Goal: Task Accomplishment & Management: Use online tool/utility

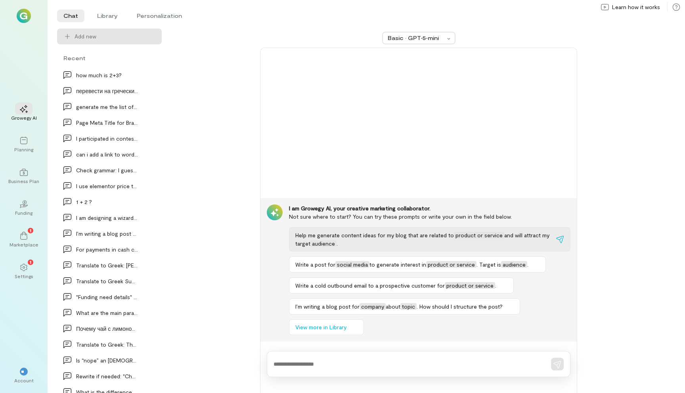
click at [335, 235] on span "Help me generate content ideas for my blog that are related to" at bounding box center [374, 235] width 159 height 7
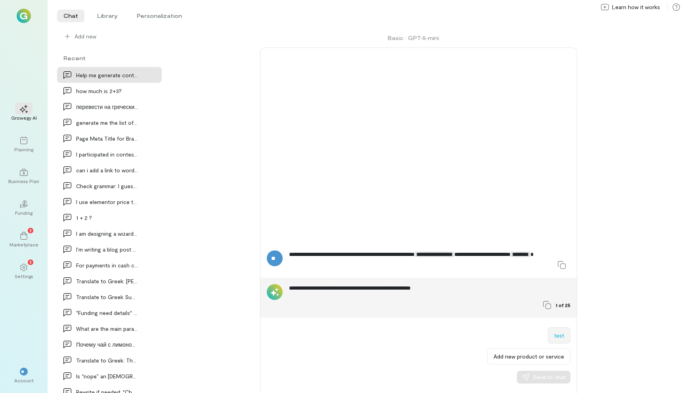
click at [562, 336] on button "test" at bounding box center [559, 335] width 23 height 16
click at [555, 380] on span "Send to chat" at bounding box center [549, 377] width 33 height 8
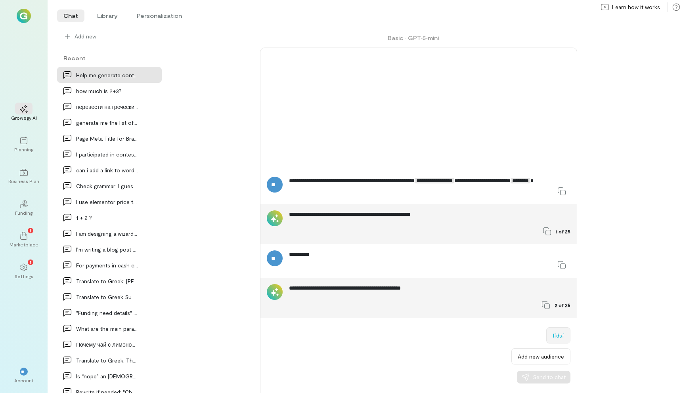
click at [562, 335] on button "ffdsf" at bounding box center [558, 335] width 24 height 16
click at [554, 377] on span "Send to chat" at bounding box center [549, 377] width 33 height 8
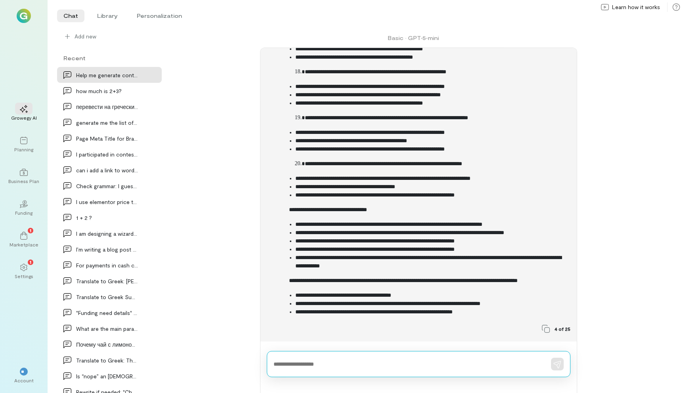
scroll to position [1132, 0]
click at [296, 353] on div at bounding box center [419, 364] width 304 height 26
click at [296, 365] on textarea at bounding box center [407, 364] width 268 height 8
paste textarea "**********"
type textarea "**********"
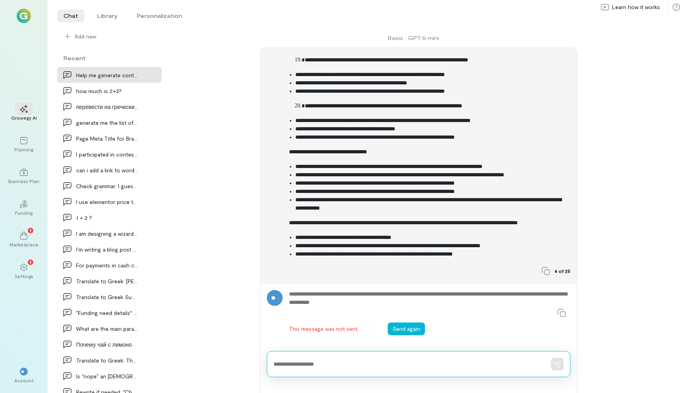
scroll to position [1190, 0]
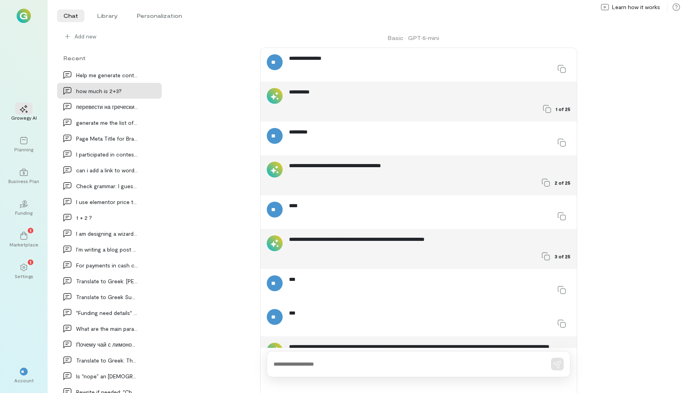
scroll to position [44, 0]
